Goal: Transaction & Acquisition: Download file/media

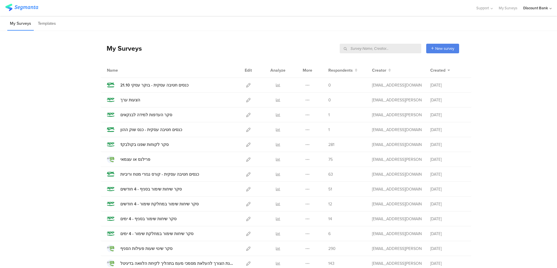
click at [306, 219] on icon at bounding box center [307, 219] width 4 height 4
click at [300, 243] on link "Export" at bounding box center [296, 244] width 32 height 10
click at [305, 234] on icon at bounding box center [307, 234] width 4 height 4
click at [297, 259] on link "Export" at bounding box center [296, 259] width 32 height 10
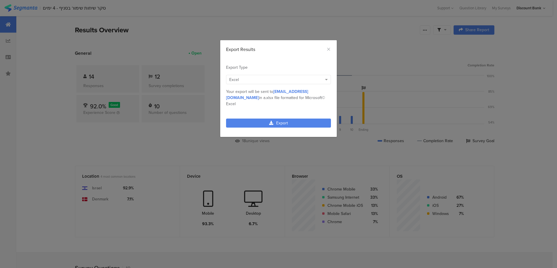
click at [260, 119] on link "Export" at bounding box center [278, 123] width 105 height 9
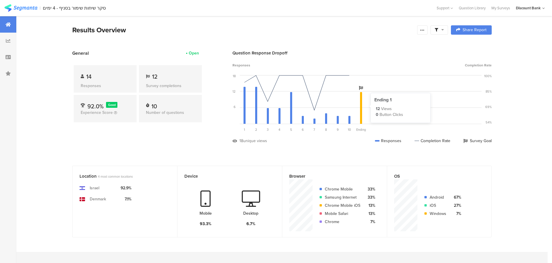
scroll to position [17, 1]
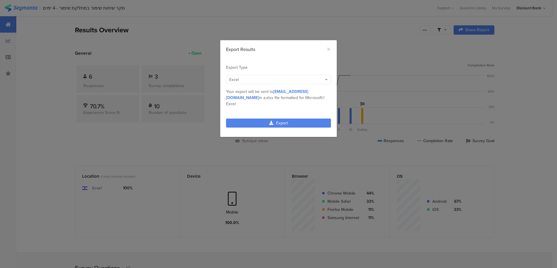
click at [280, 119] on link "Export" at bounding box center [278, 123] width 105 height 9
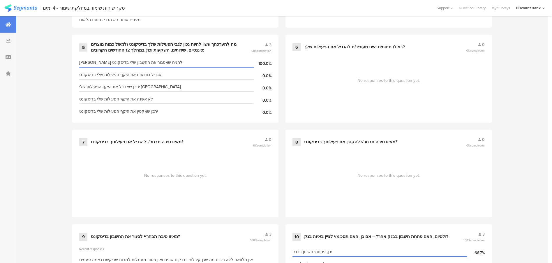
scroll to position [437, 0]
